Goal: Navigation & Orientation: Find specific page/section

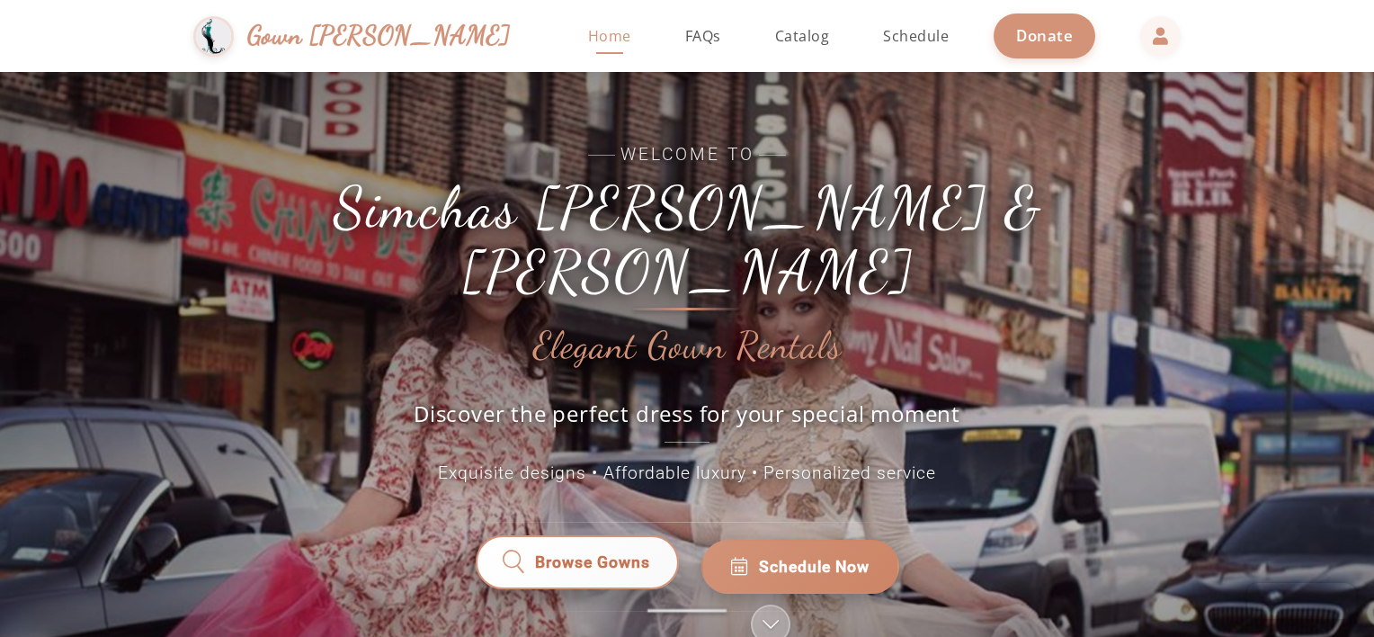
click at [595, 555] on span "Browse Gowns" at bounding box center [592, 567] width 117 height 24
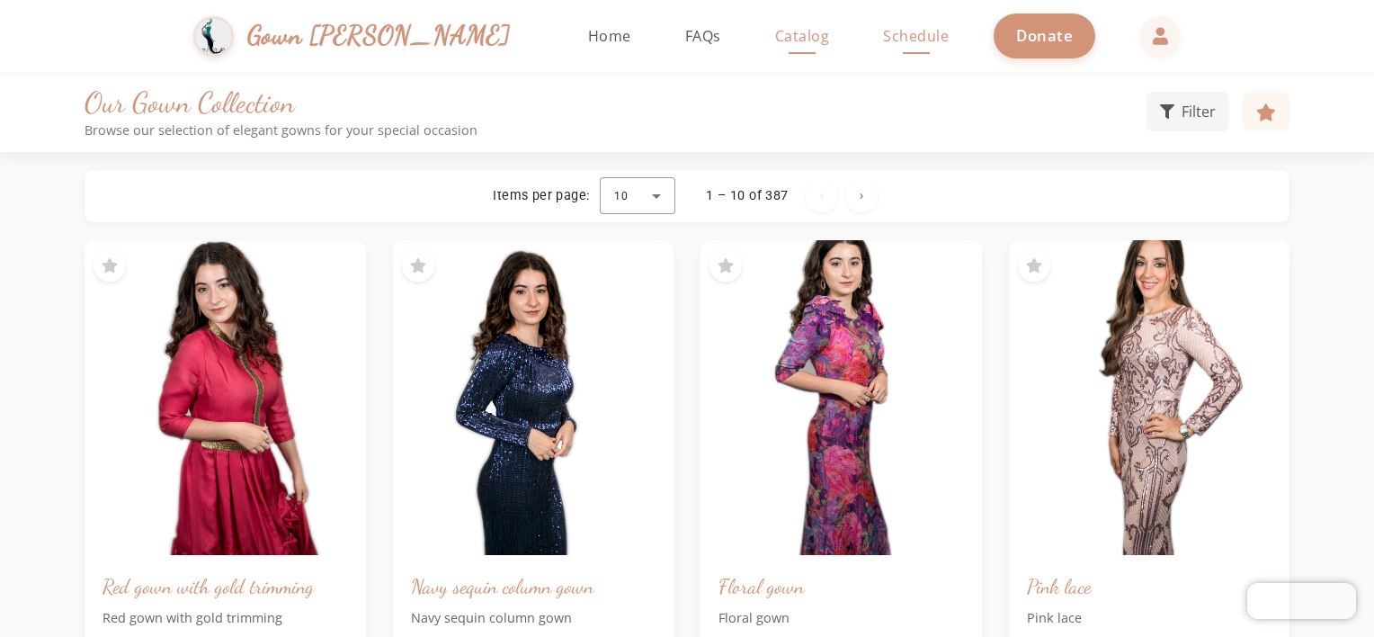
click at [883, 32] on span "Schedule" at bounding box center [916, 36] width 66 height 20
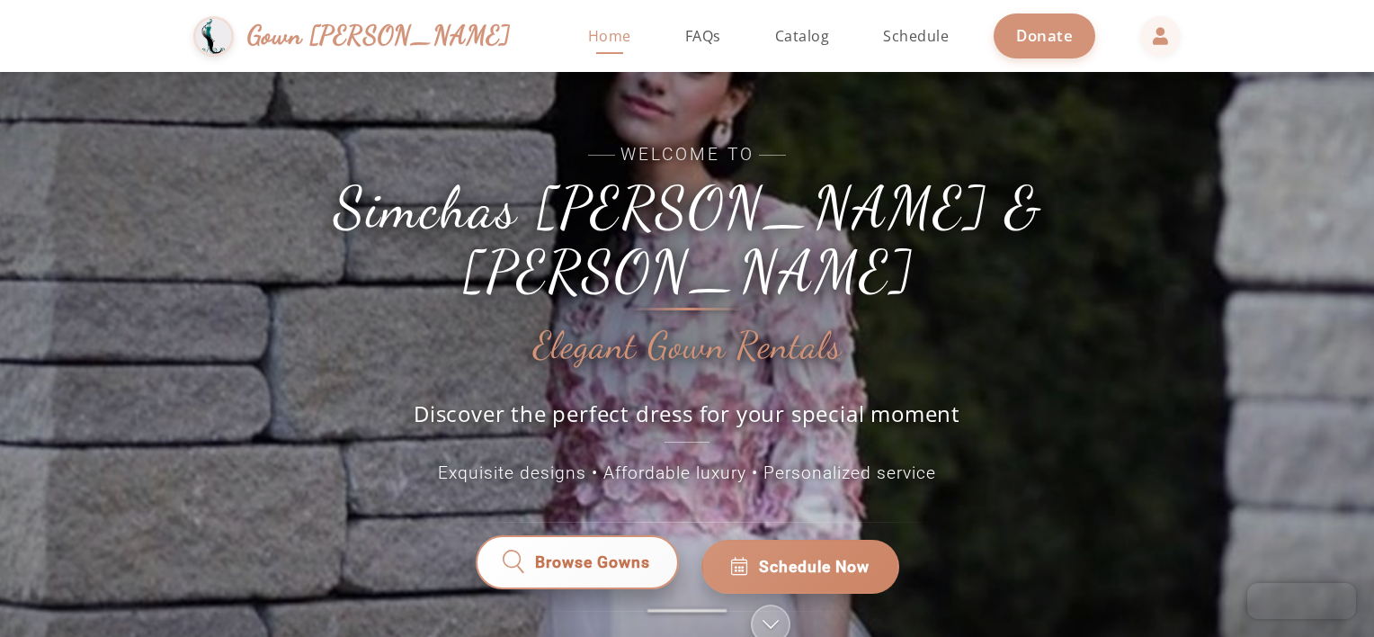
click at [603, 555] on span "Browse Gowns" at bounding box center [592, 566] width 115 height 23
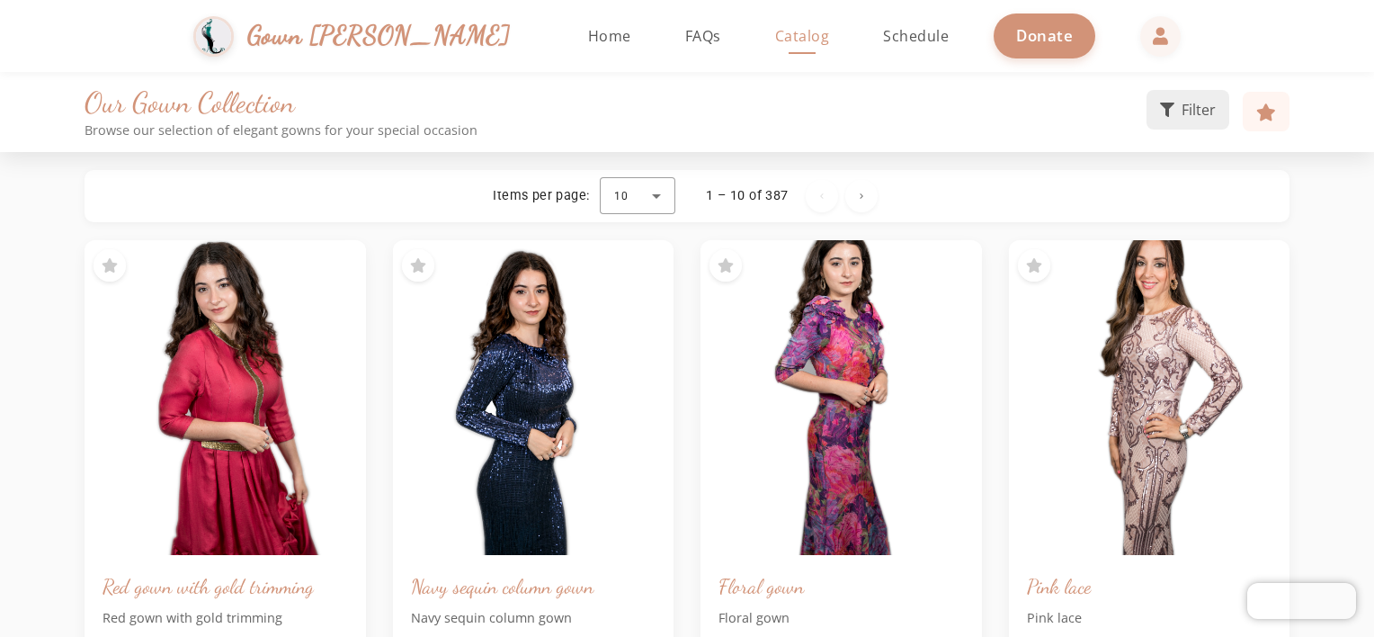
click at [1186, 102] on span "Filter" at bounding box center [1199, 110] width 34 height 22
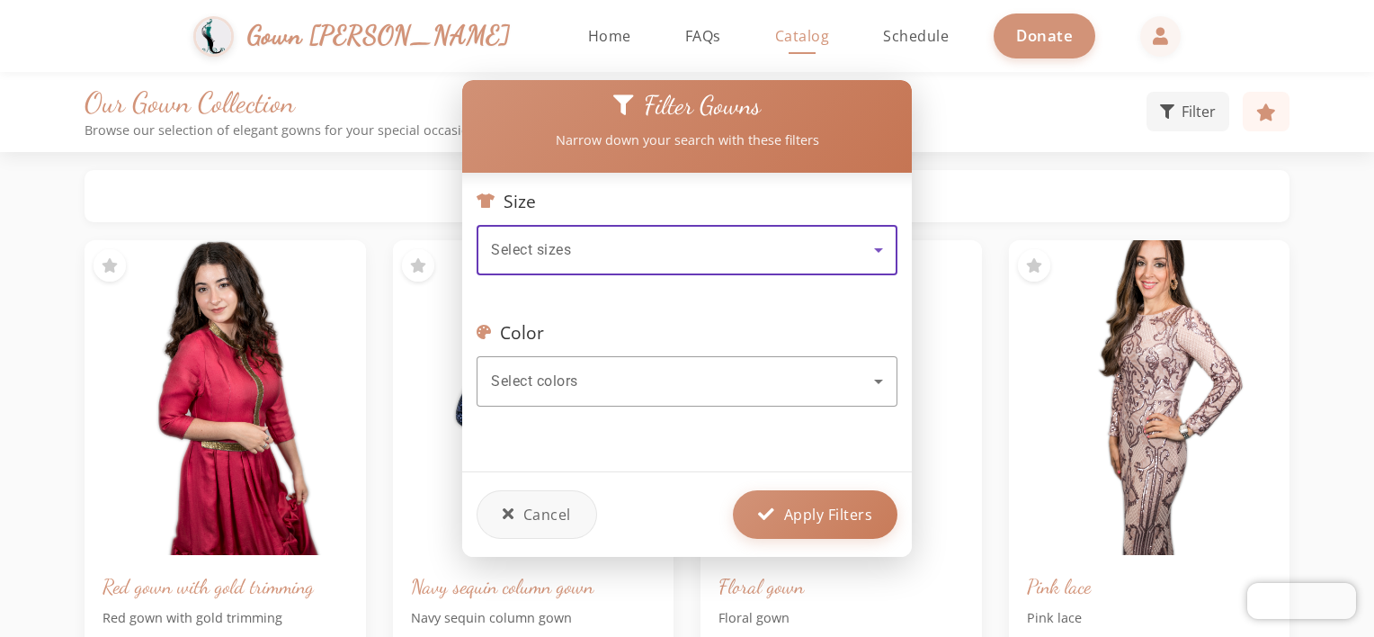
click at [874, 239] on icon at bounding box center [879, 250] width 22 height 22
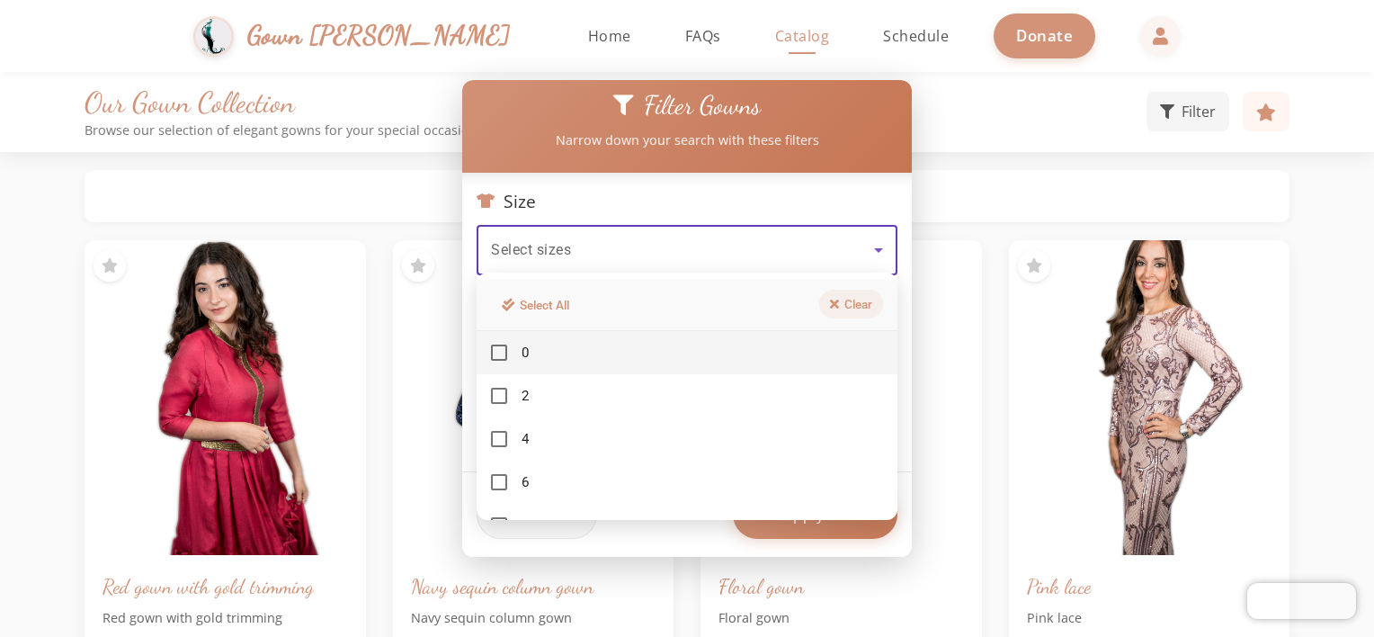
click at [855, 302] on button "Clear" at bounding box center [851, 304] width 64 height 29
click at [880, 241] on div at bounding box center [687, 318] width 1374 height 637
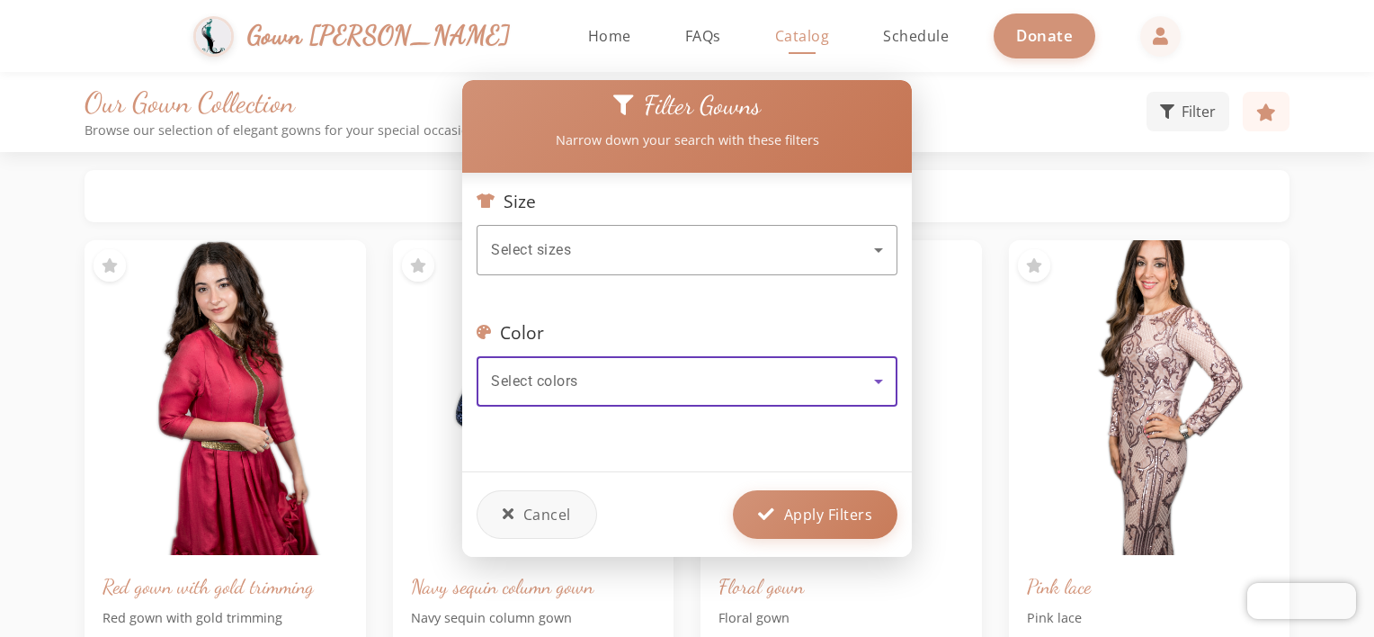
click at [880, 381] on icon at bounding box center [879, 382] width 22 height 22
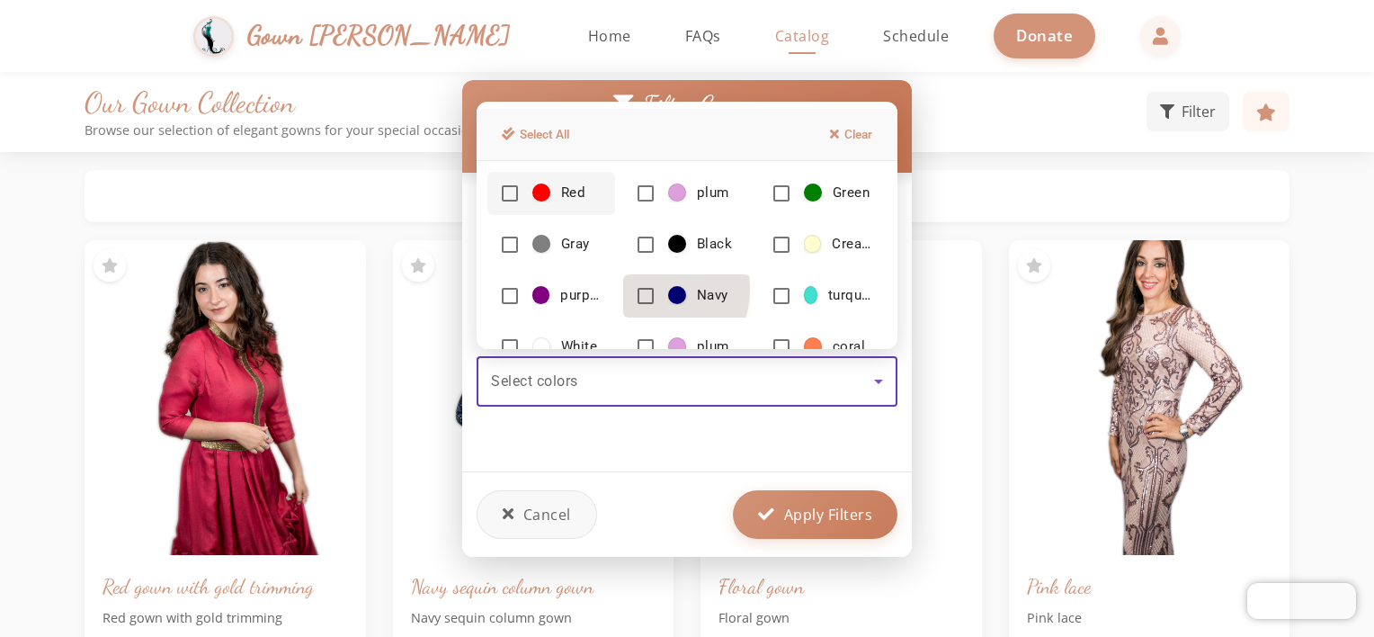
click at [638, 288] on mat-pseudo-checkbox at bounding box center [646, 296] width 16 height 16
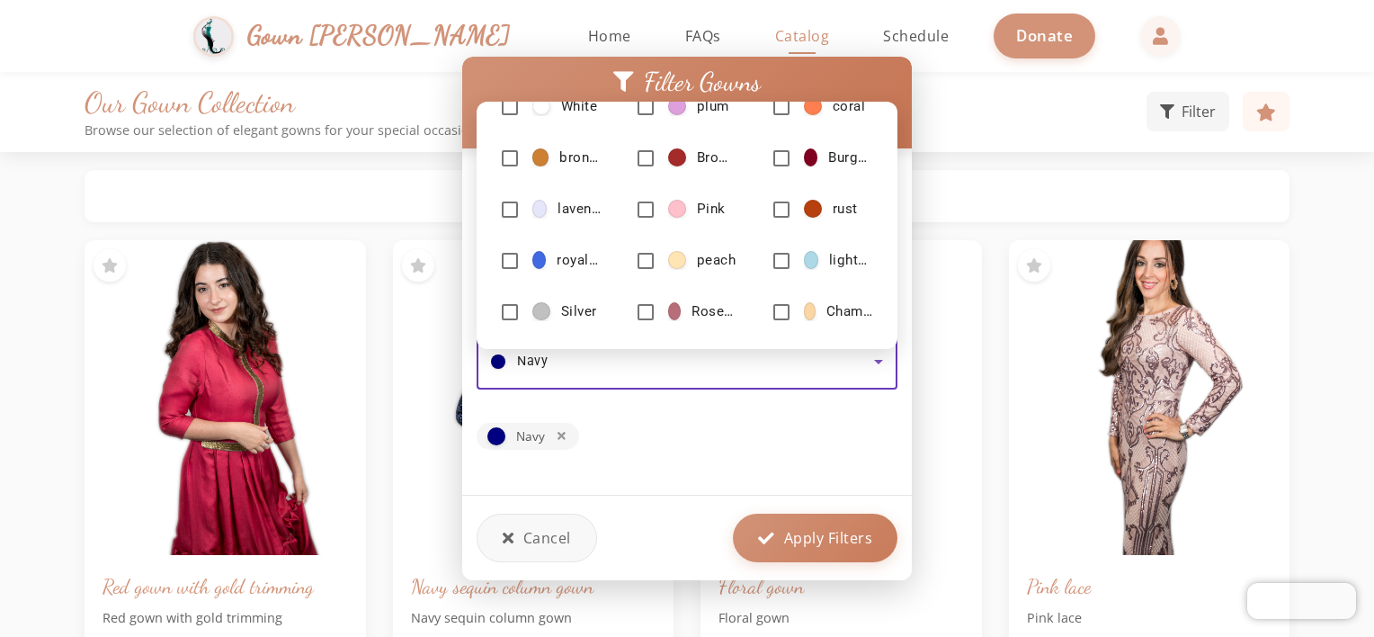
scroll to position [201, 0]
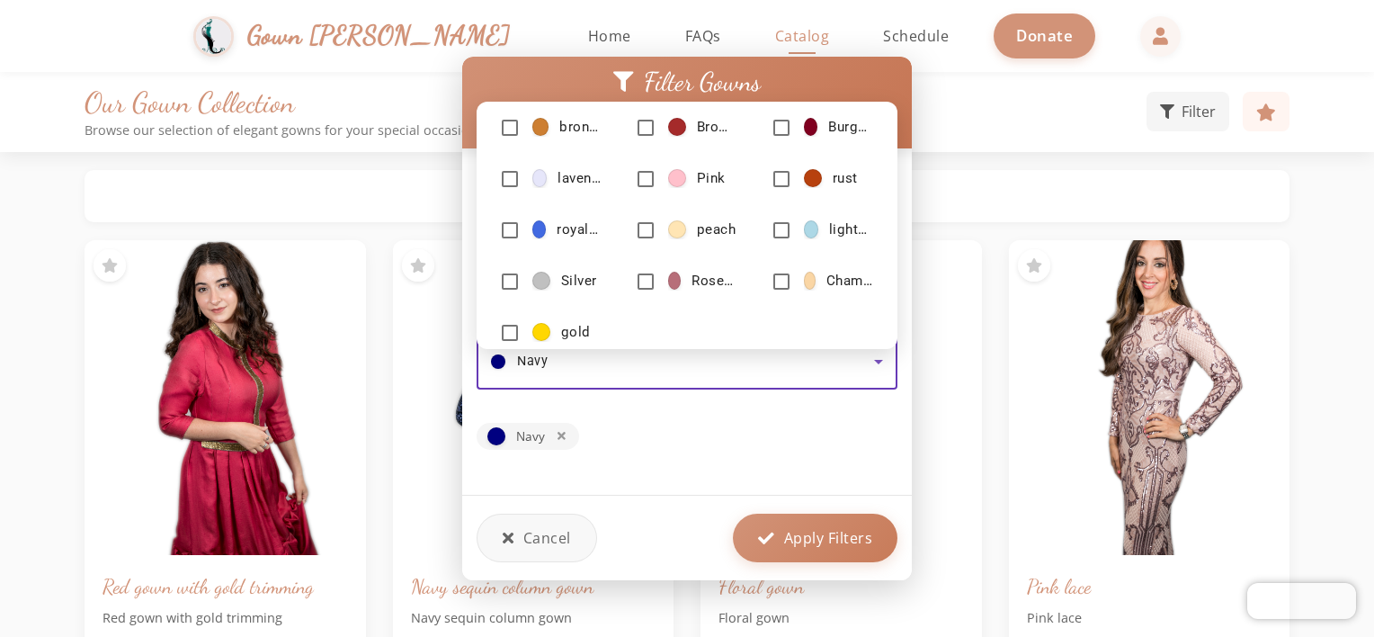
click at [802, 445] on div at bounding box center [687, 318] width 1374 height 637
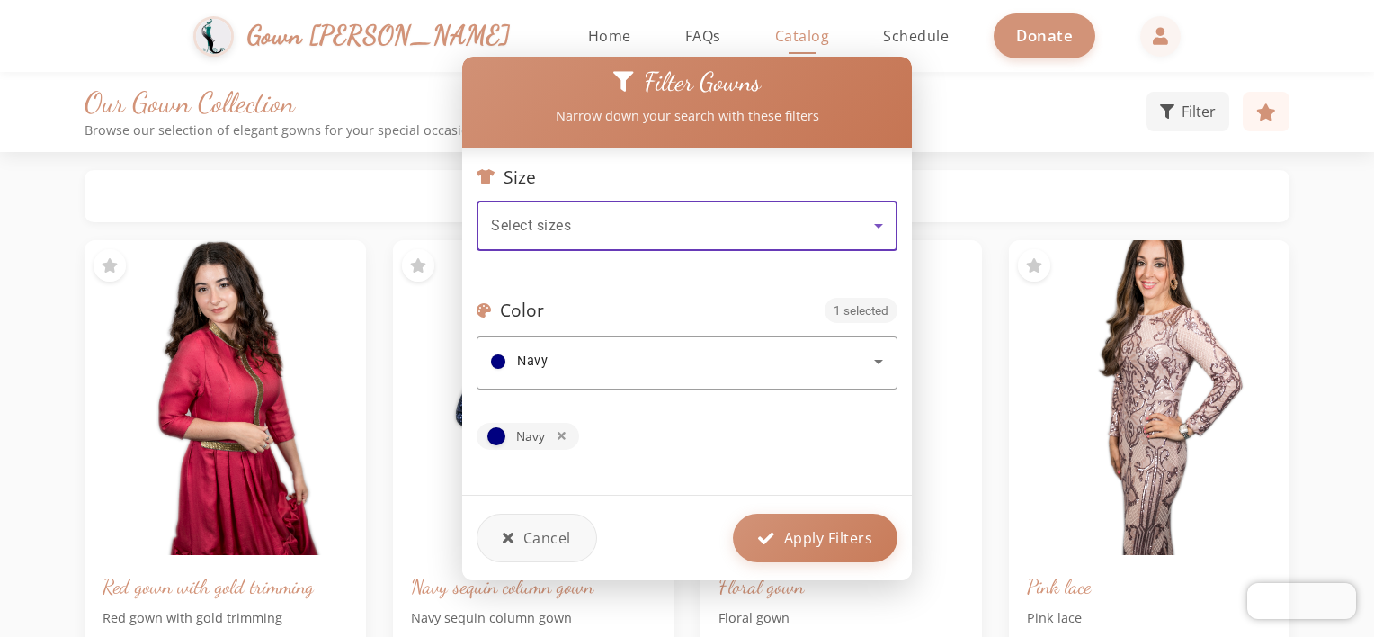
click at [888, 219] on icon at bounding box center [879, 226] width 22 height 22
